Goal: Information Seeking & Learning: Understand process/instructions

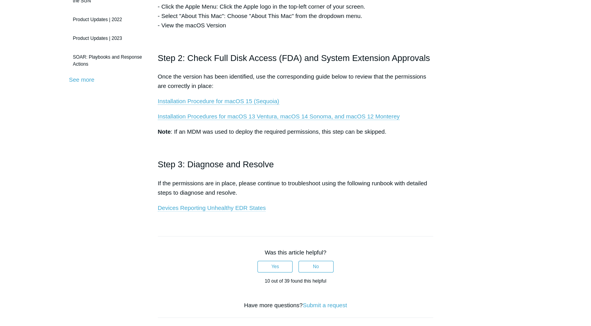
scroll to position [235, 0]
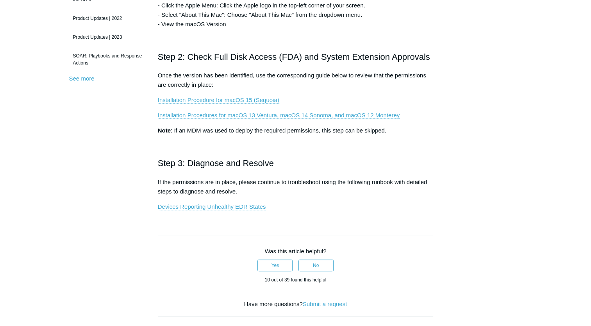
click at [220, 82] on p "Once the version has been identified, use the corresponding guide below to revi…" at bounding box center [296, 80] width 276 height 19
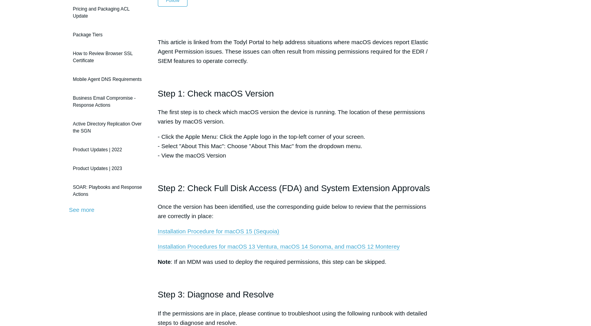
scroll to position [117, 0]
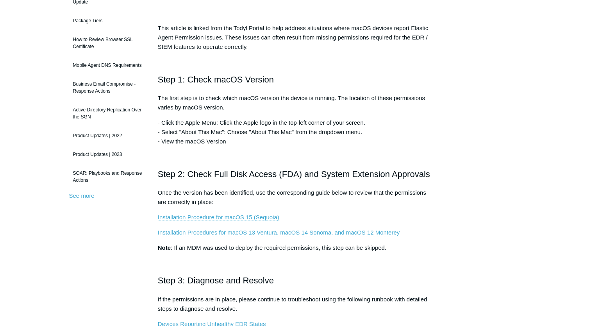
click at [206, 216] on link "Installation Procedure for macOS 15 (Sequoia)" at bounding box center [219, 217] width 122 height 7
click at [285, 233] on link "Installation Procedures for macOS 13 Ventura, macOS 14 Sonoma, and macOS 12 Mon…" at bounding box center [279, 232] width 242 height 7
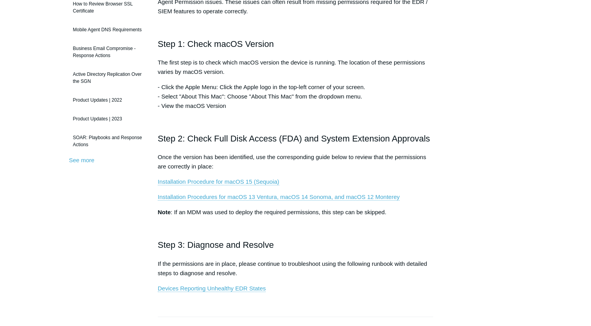
scroll to position [156, 0]
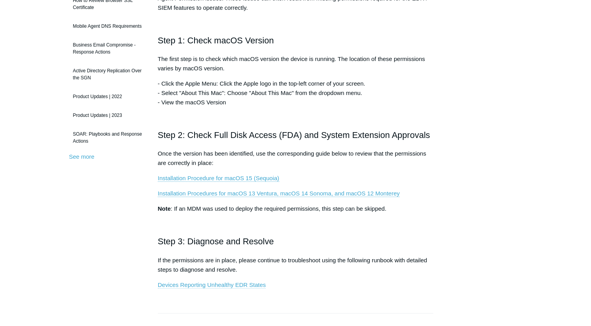
click at [213, 283] on link "Devices Reporting Unhealthy EDR States" at bounding box center [212, 284] width 108 height 7
drag, startPoint x: 432, startPoint y: 134, endPoint x: 215, endPoint y: 127, distance: 216.7
click at [215, 127] on div "This article is linked from the Todyl Portal to help address situations where m…" at bounding box center [296, 129] width 276 height 321
copy h2 "Full Disk Access (FDA) and System Extension Approvals"
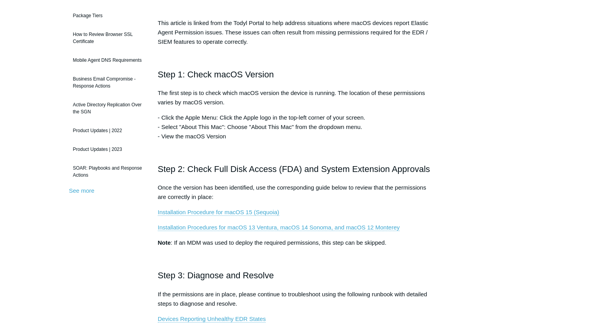
scroll to position [195, 0]
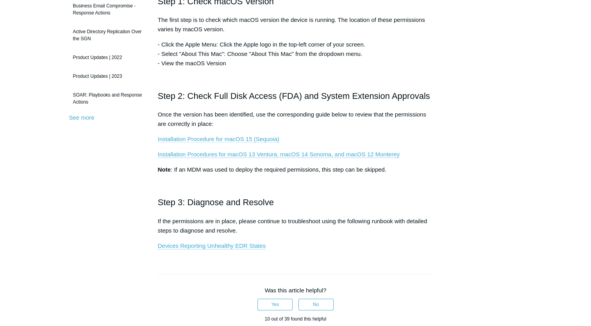
click at [203, 138] on link "Installation Procedure for macOS 15 (Sequoia)" at bounding box center [219, 139] width 122 height 7
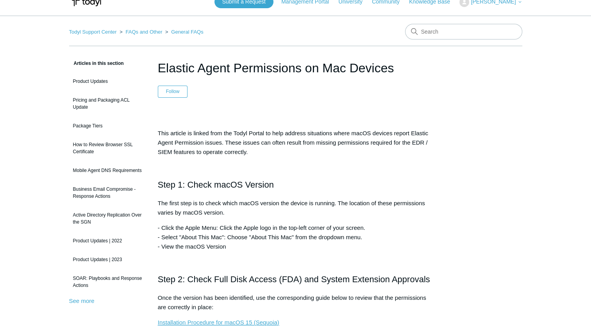
scroll to position [0, 0]
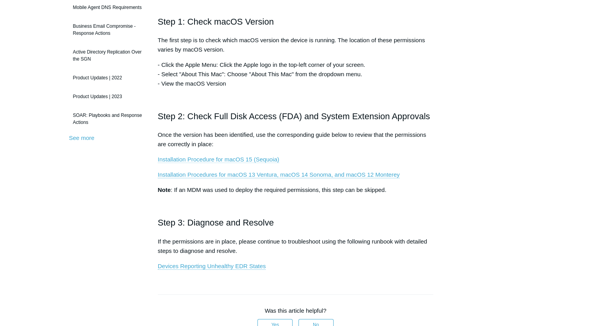
scroll to position [195, 0]
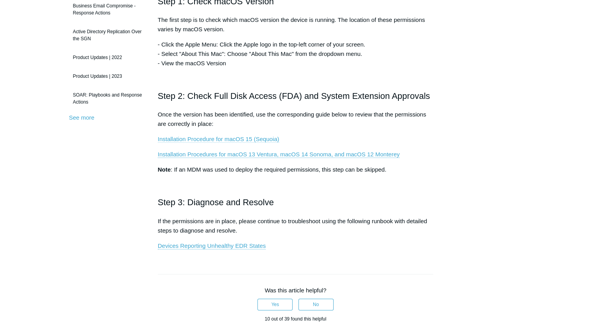
click at [222, 140] on link "Installation Procedure for macOS 15 (Sequoia)" at bounding box center [219, 139] width 122 height 7
click at [272, 154] on link "Installation Procedures for macOS 13 Ventura, macOS 14 Sonoma, and macOS 12 Mon…" at bounding box center [279, 154] width 242 height 7
click at [267, 154] on link "Installation Procedures for macOS 13 Ventura, macOS 14 Sonoma, and macOS 12 Mon…" at bounding box center [279, 154] width 242 height 7
click at [240, 137] on link "Installation Procedure for macOS 15 (Sequoia)" at bounding box center [219, 139] width 122 height 7
click at [187, 157] on link "Installation Procedures for macOS 13 Ventura, macOS 14 Sonoma, and macOS 12 Mon…" at bounding box center [279, 154] width 242 height 7
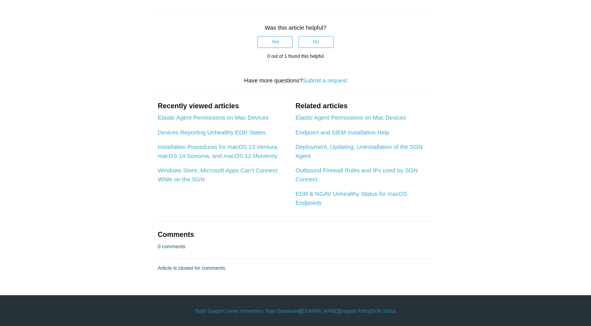
scroll to position [2555, 0]
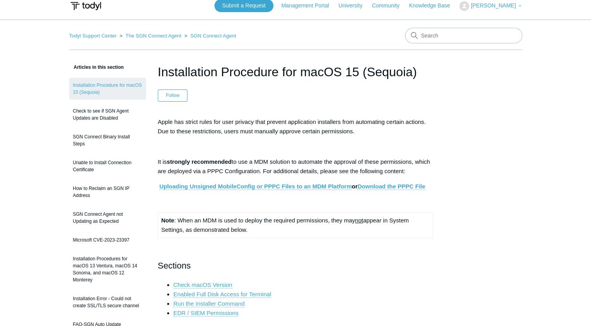
scroll to position [0, 0]
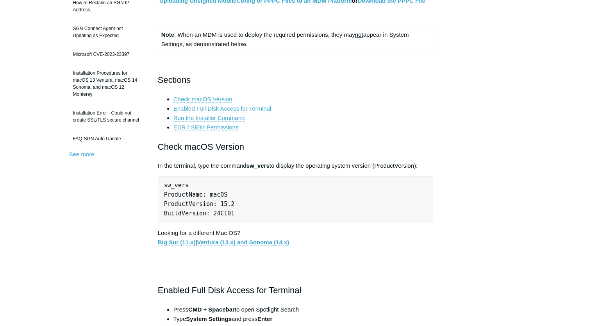
scroll to position [195, 0]
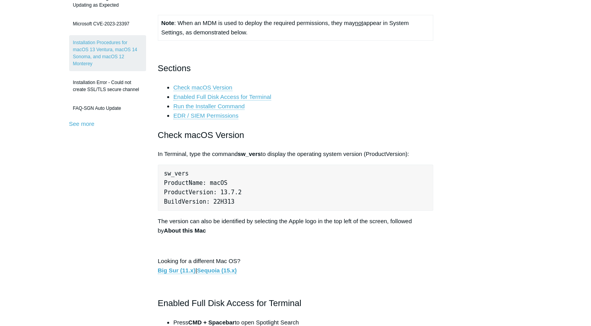
scroll to position [13, 0]
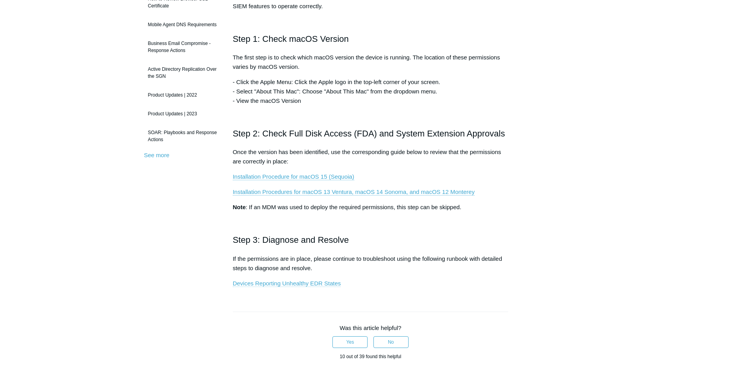
scroll to position [156, 0]
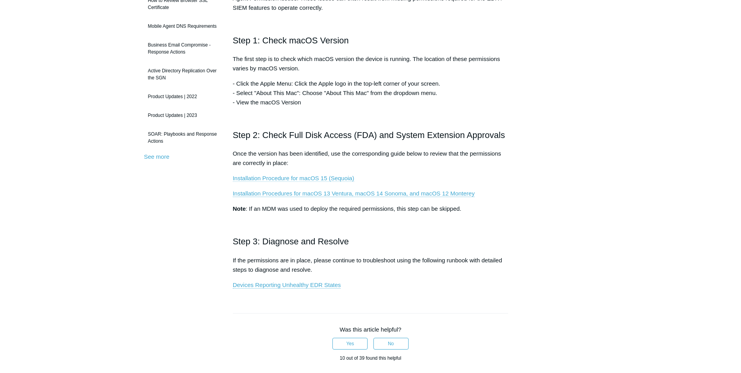
click at [313, 179] on link "Installation Procedure for macOS 15 (Sequoia)" at bounding box center [294, 178] width 122 height 7
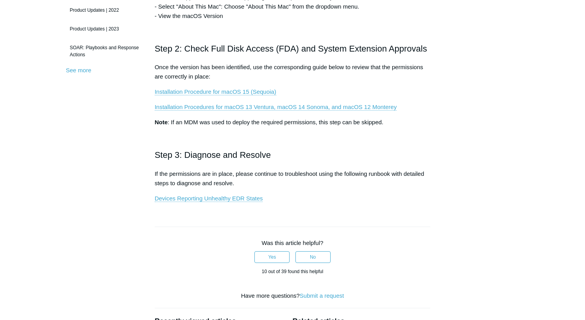
scroll to position [190, 0]
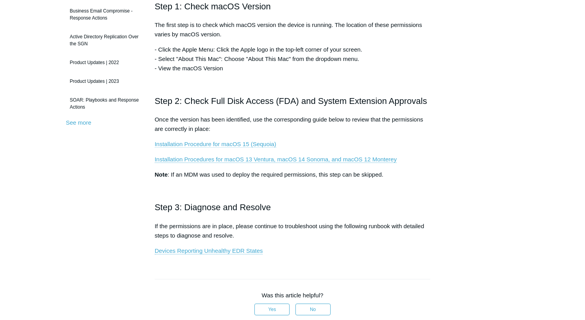
click at [237, 145] on link "Installation Procedure for macOS 15 (Sequoia)" at bounding box center [216, 144] width 122 height 7
click at [240, 158] on link "Installation Procedures for macOS 13 Ventura, macOS 14 Sonoma, and macOS 12 Mon…" at bounding box center [276, 159] width 242 height 7
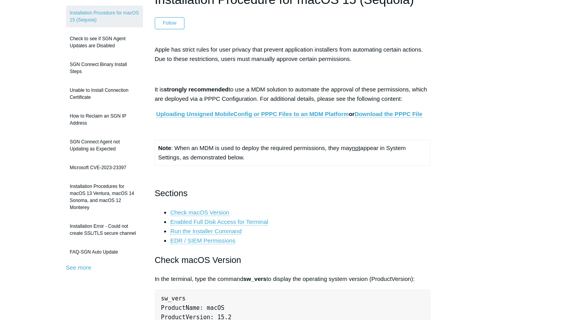
scroll to position [177, 0]
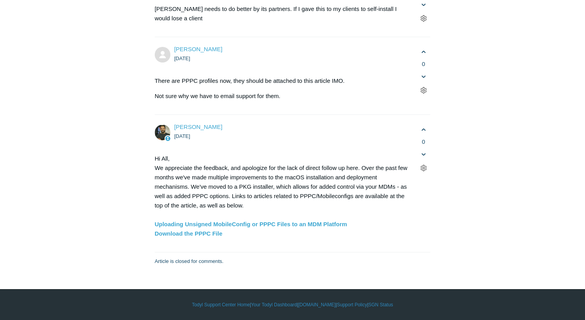
scroll to position [2814, 0]
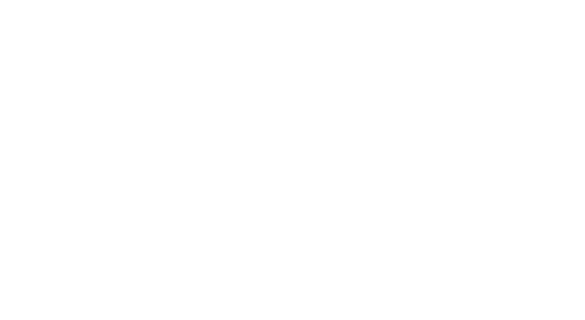
scroll to position [2292, 0]
